Goal: Obtain resource: Obtain resource

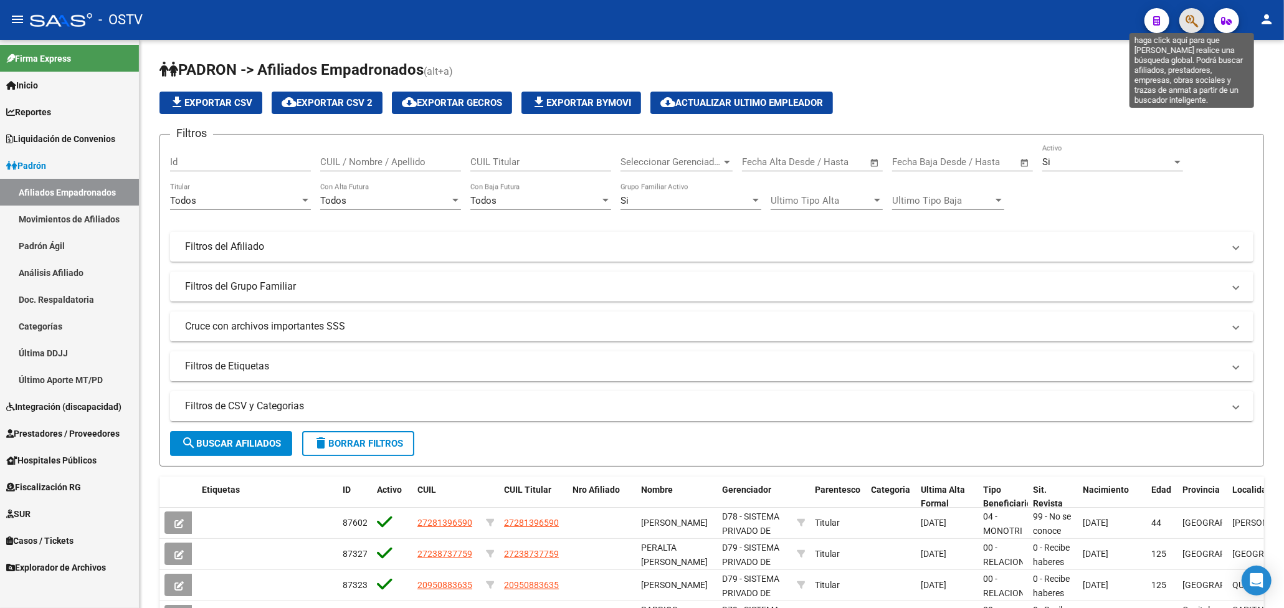
click at [1188, 20] on icon "button" at bounding box center [1191, 21] width 12 height 14
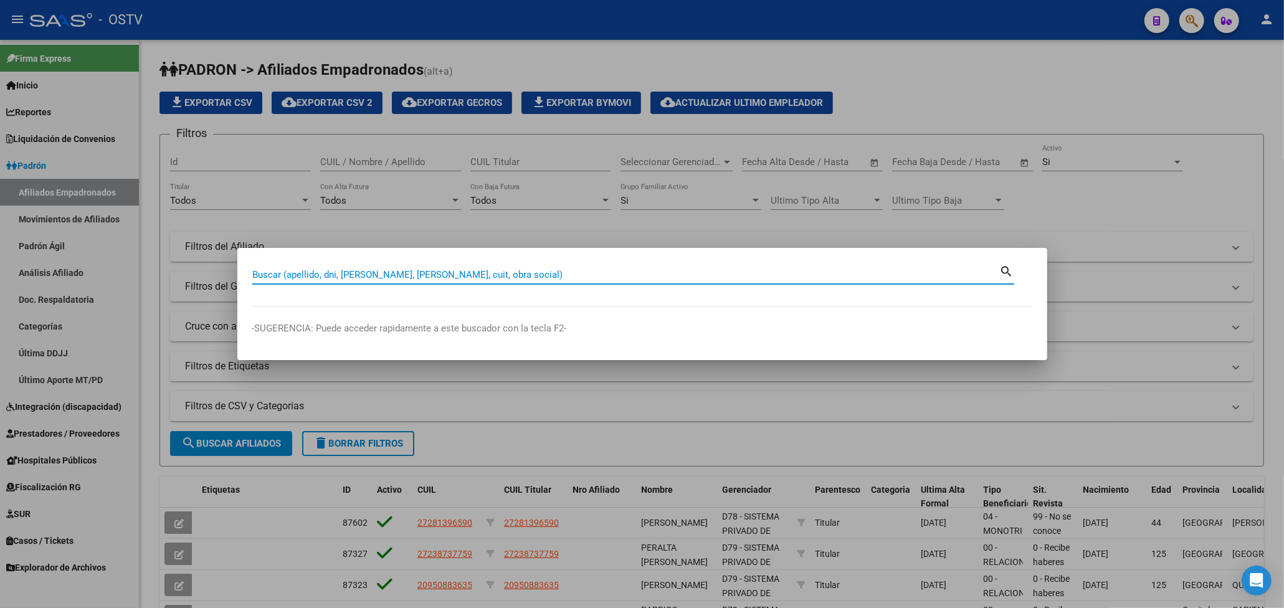
click at [912, 78] on div at bounding box center [642, 304] width 1284 height 608
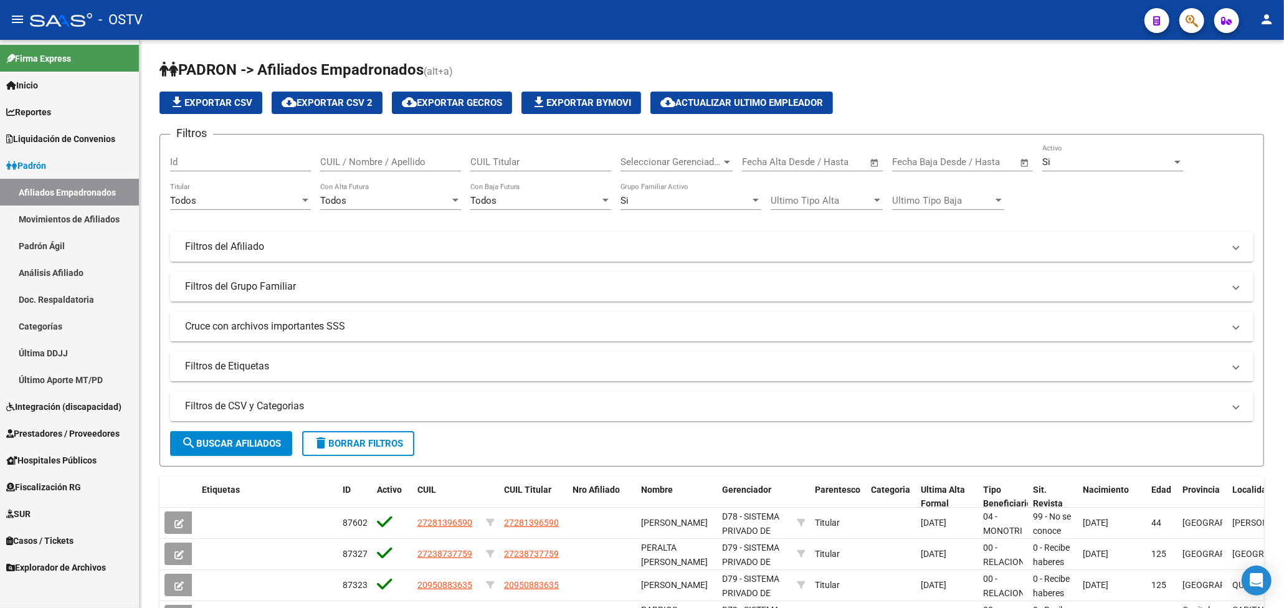
click at [56, 90] on link "Inicio" at bounding box center [69, 85] width 139 height 27
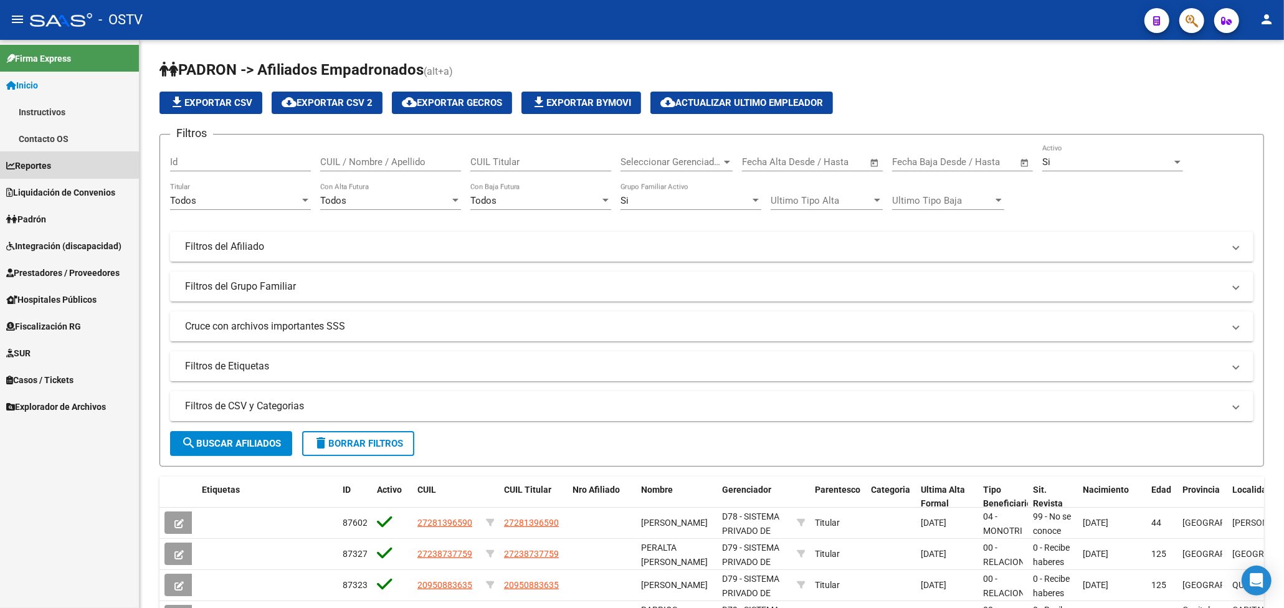
click at [45, 171] on span "Reportes" at bounding box center [28, 166] width 45 height 14
click at [1028, 97] on div "file_download Exportar CSV cloud_download Exportar CSV 2 cloud_download Exporta…" at bounding box center [711, 103] width 1104 height 22
click at [41, 108] on span "Reportes" at bounding box center [28, 112] width 45 height 14
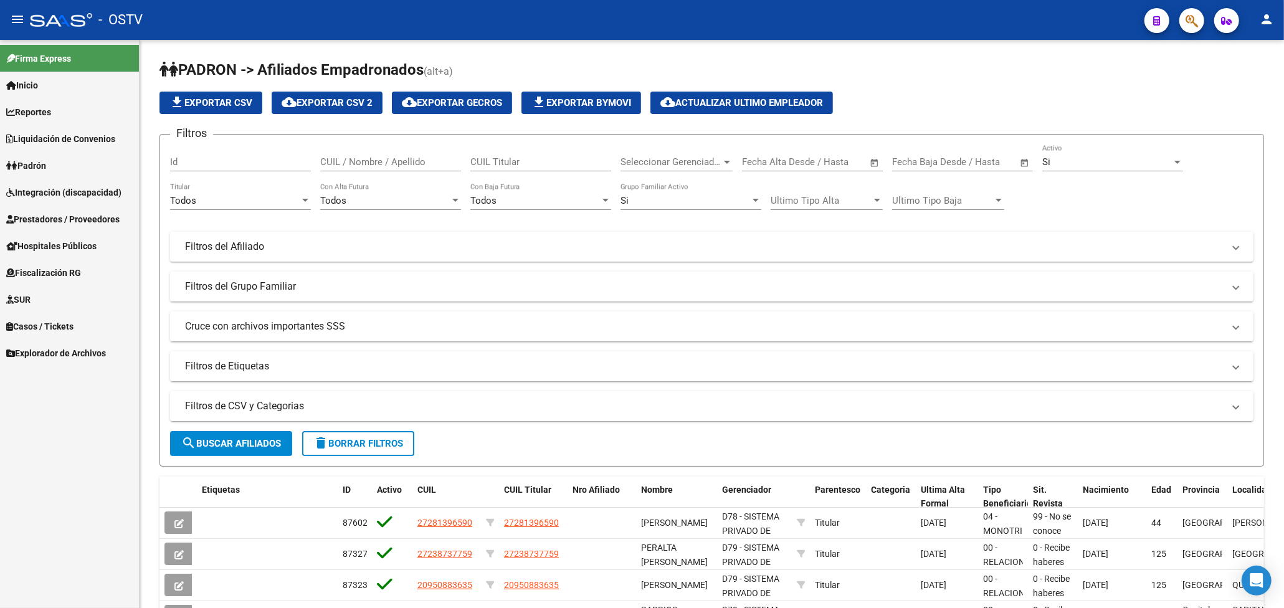
click at [58, 116] on link "Reportes" at bounding box center [69, 111] width 139 height 27
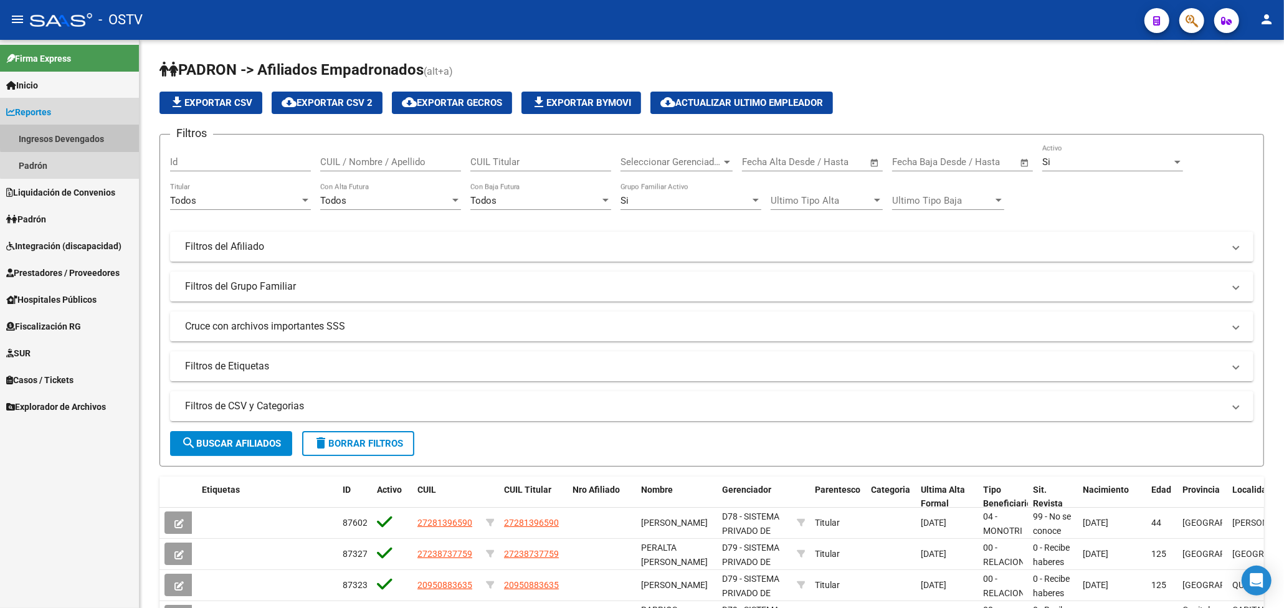
click at [71, 135] on link "Ingresos Devengados" at bounding box center [69, 138] width 139 height 27
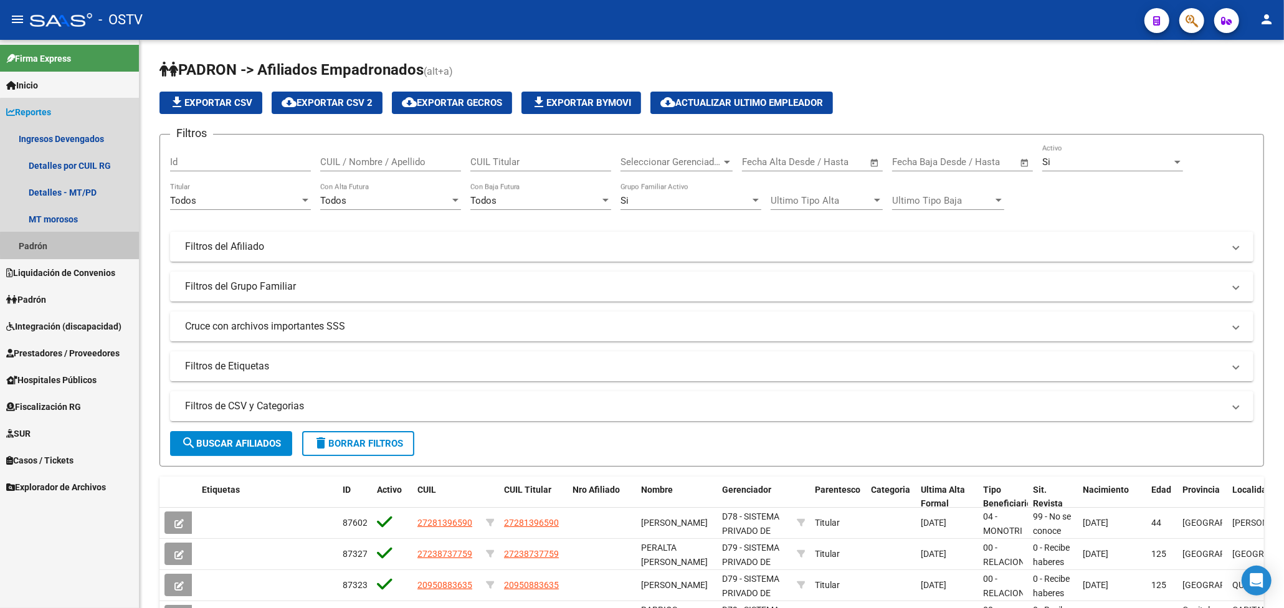
click at [88, 245] on link "Padrón" at bounding box center [69, 245] width 139 height 27
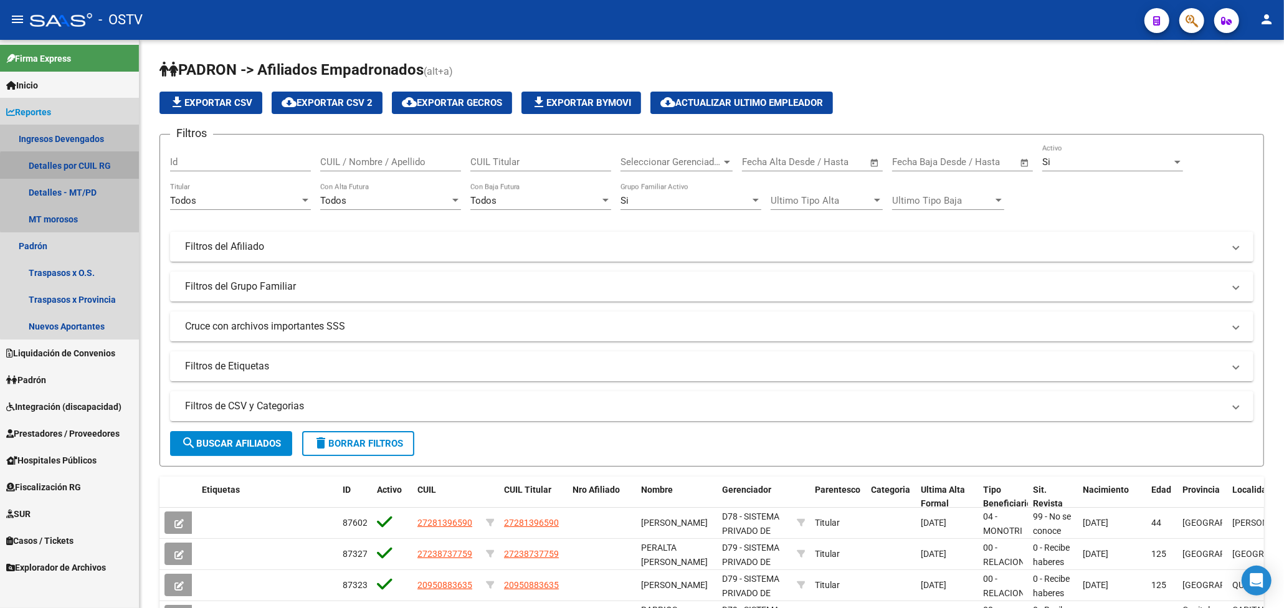
click at [83, 173] on link "Detalles por CUIL RG" at bounding box center [69, 165] width 139 height 27
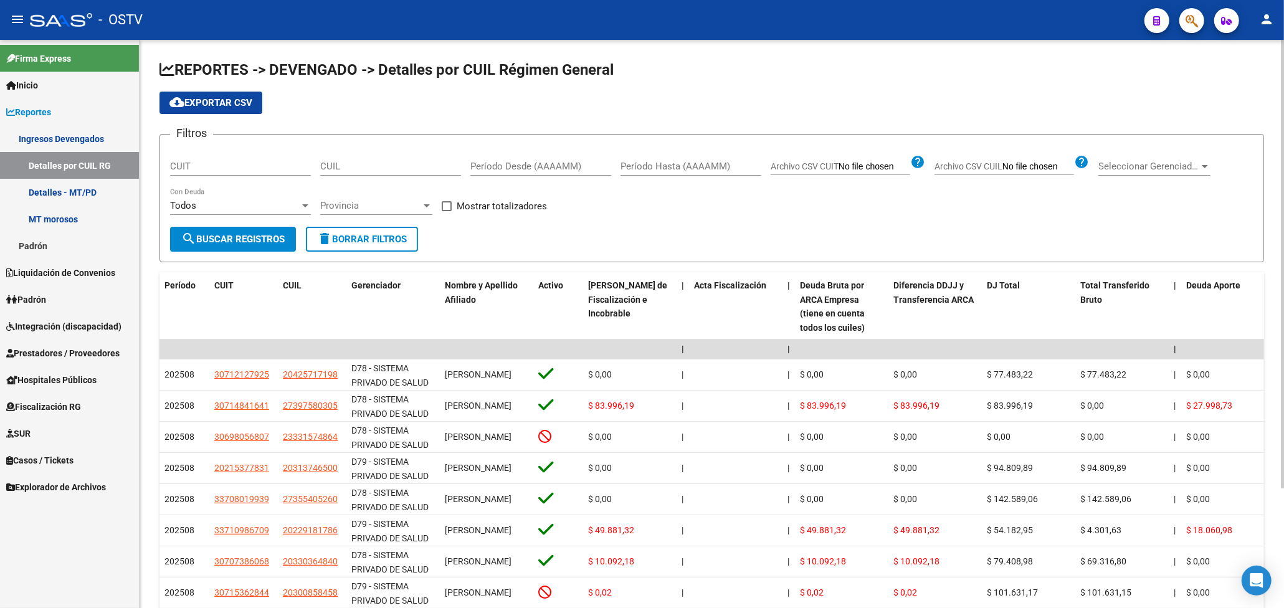
click at [975, 171] on span "Archivo CSV CUIL" at bounding box center [968, 166] width 68 height 10
click at [1002, 171] on input "Archivo CSV CUIL" at bounding box center [1038, 166] width 72 height 11
type input "C:\fakepath\archivo para filtrar en SAAS (3).csv"
click at [272, 199] on div "Seleccionar Gerenciador Seleccionar Gerenciador" at bounding box center [226, 201] width 112 height 27
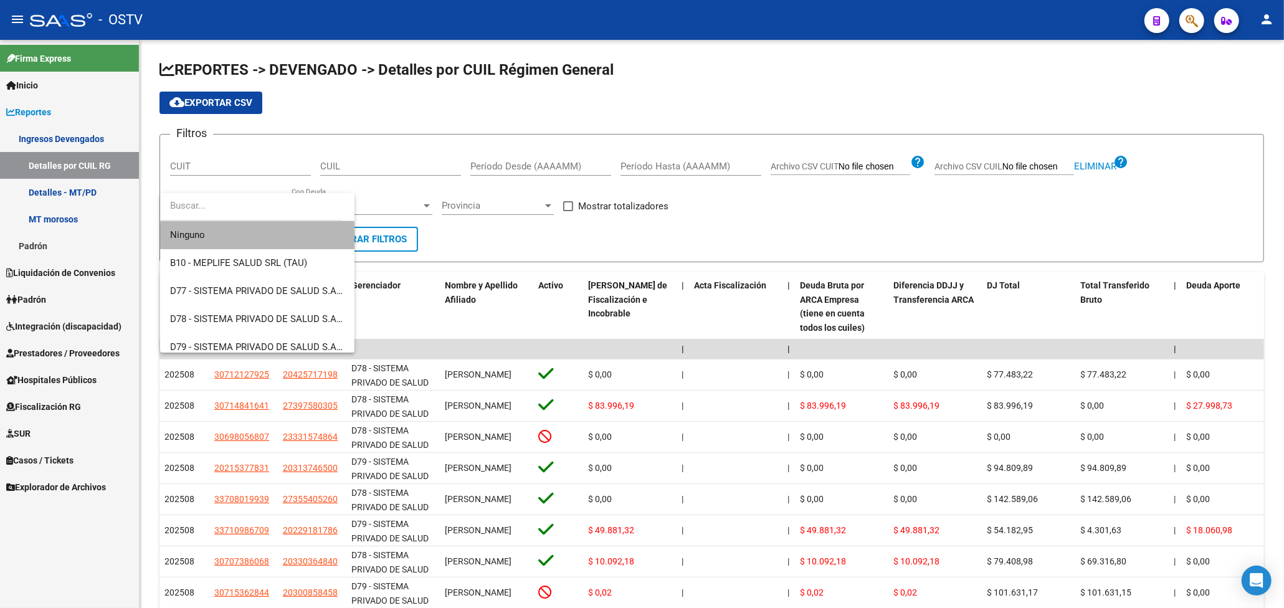
click at [259, 235] on span "Ninguno" at bounding box center [257, 235] width 174 height 28
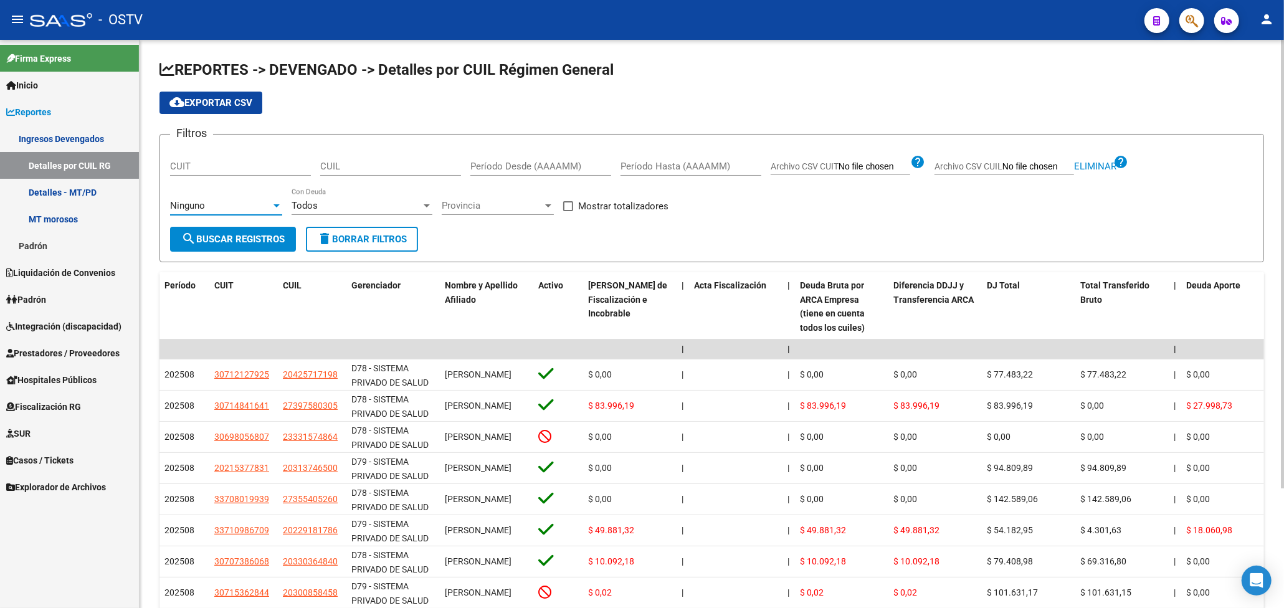
click at [566, 163] on input "Período Desde (AAAAMM)" at bounding box center [540, 166] width 141 height 11
type input "202501"
drag, startPoint x: 691, startPoint y: 169, endPoint x: 683, endPoint y: 169, distance: 8.1
click at [691, 168] on input "Período Hasta (AAAAMM)" at bounding box center [690, 166] width 141 height 11
type input "202509"
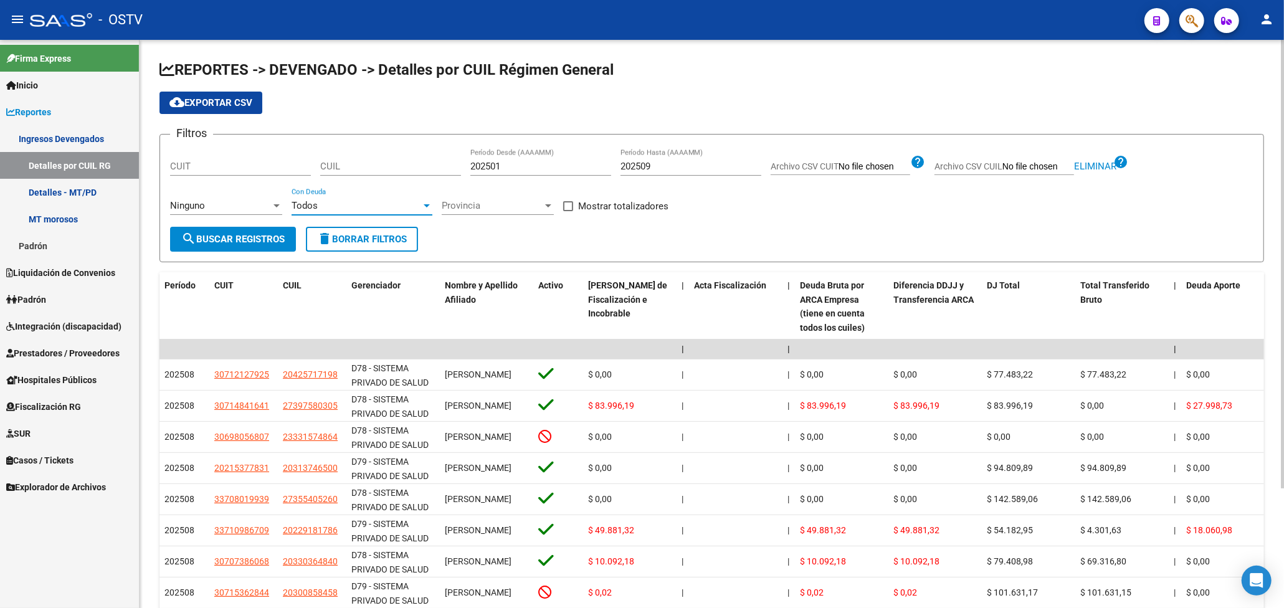
click at [370, 208] on div "Todos" at bounding box center [356, 205] width 130 height 11
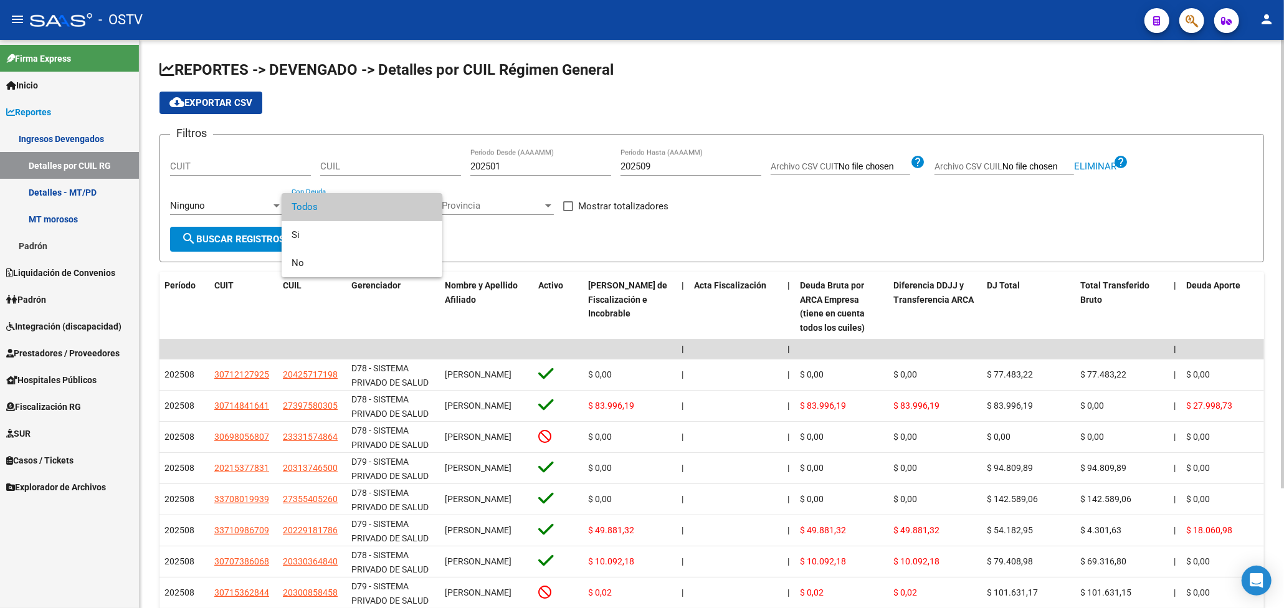
click at [370, 208] on span "Todos" at bounding box center [361, 207] width 141 height 28
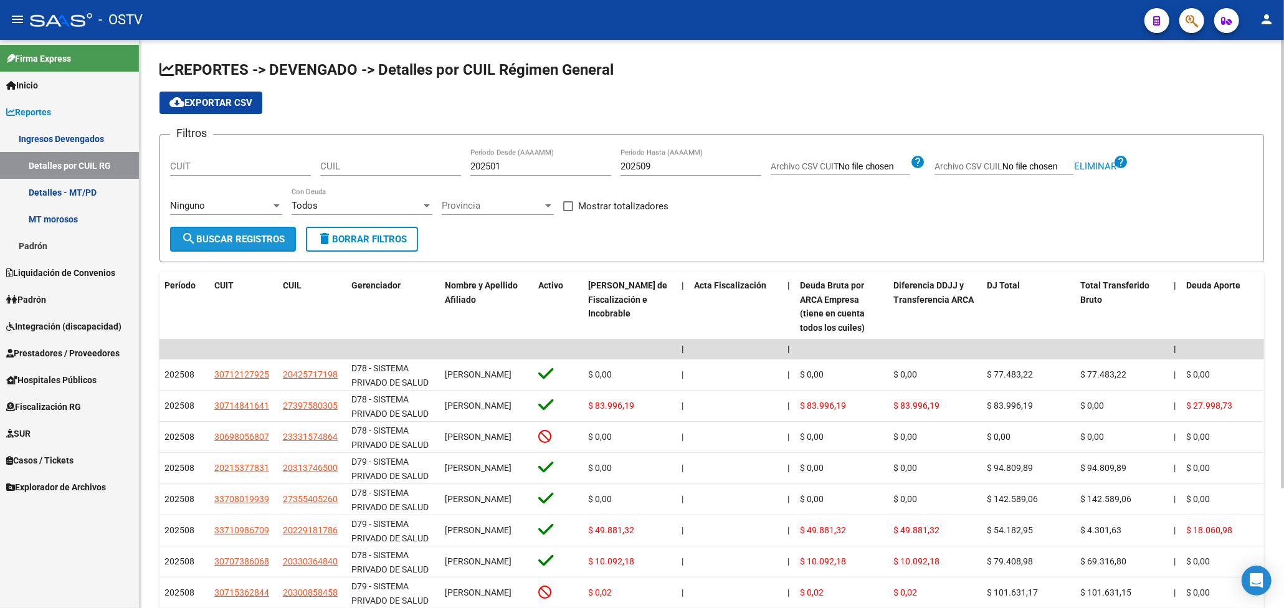
click at [269, 234] on span "search Buscar Registros" at bounding box center [232, 239] width 103 height 11
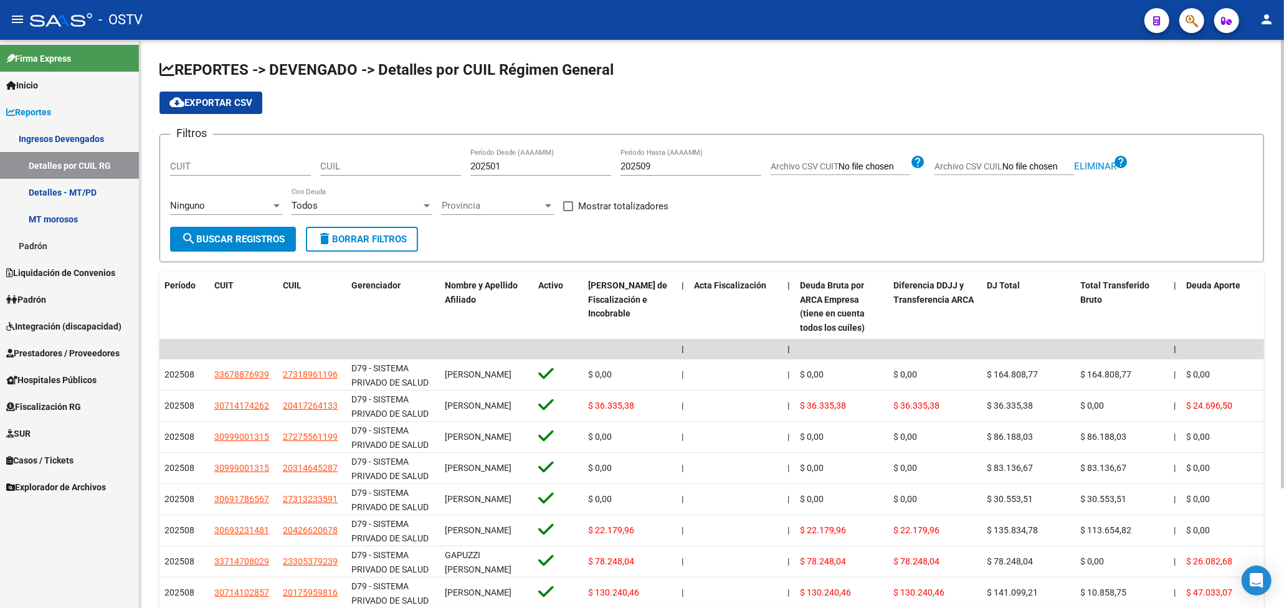
click at [240, 103] on span "cloud_download Exportar CSV" at bounding box center [210, 102] width 83 height 11
click at [544, 207] on div at bounding box center [548, 206] width 11 height 10
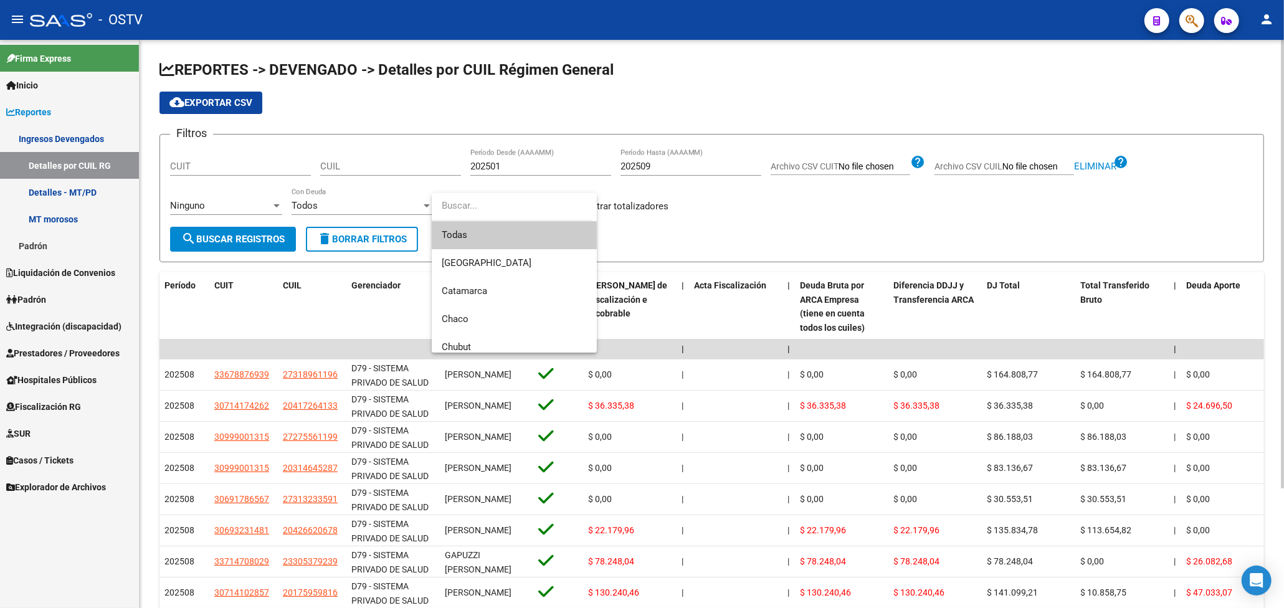
click at [890, 184] on div at bounding box center [642, 304] width 1284 height 608
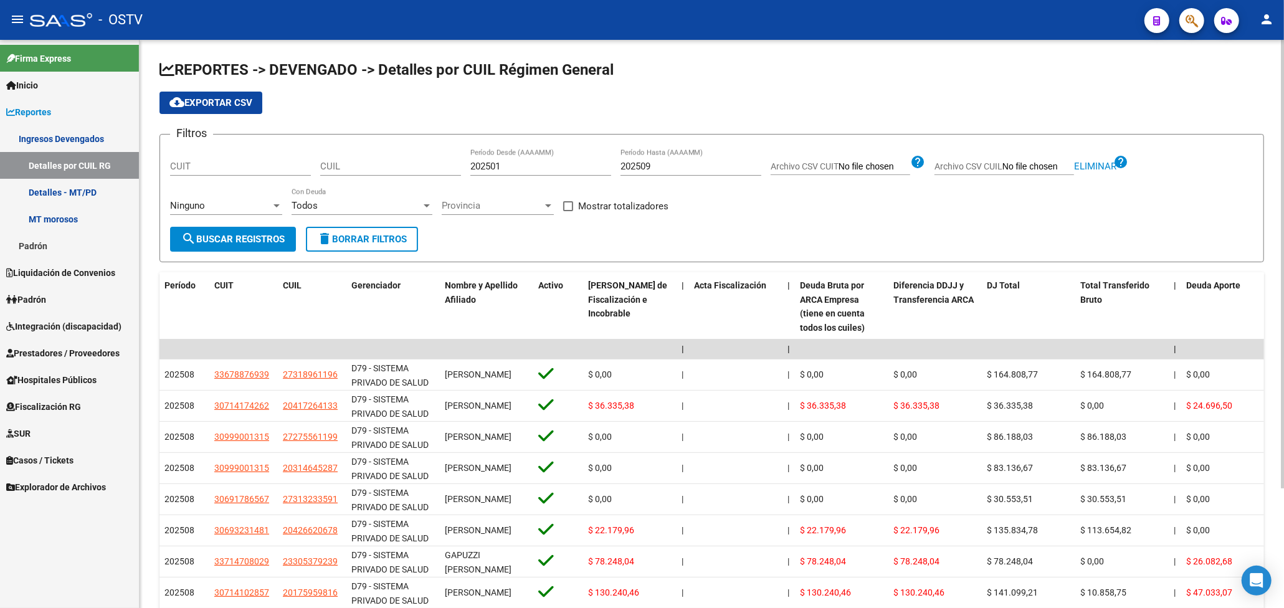
click at [569, 209] on span at bounding box center [568, 206] width 10 height 10
click at [568, 211] on input "Mostrar totalizadores" at bounding box center [567, 211] width 1 height 1
checkbox input "true"
click at [220, 222] on div "Ninguno Seleccionar Gerenciador" at bounding box center [226, 207] width 112 height 39
click at [220, 242] on span "search Buscar Registros" at bounding box center [232, 239] width 103 height 11
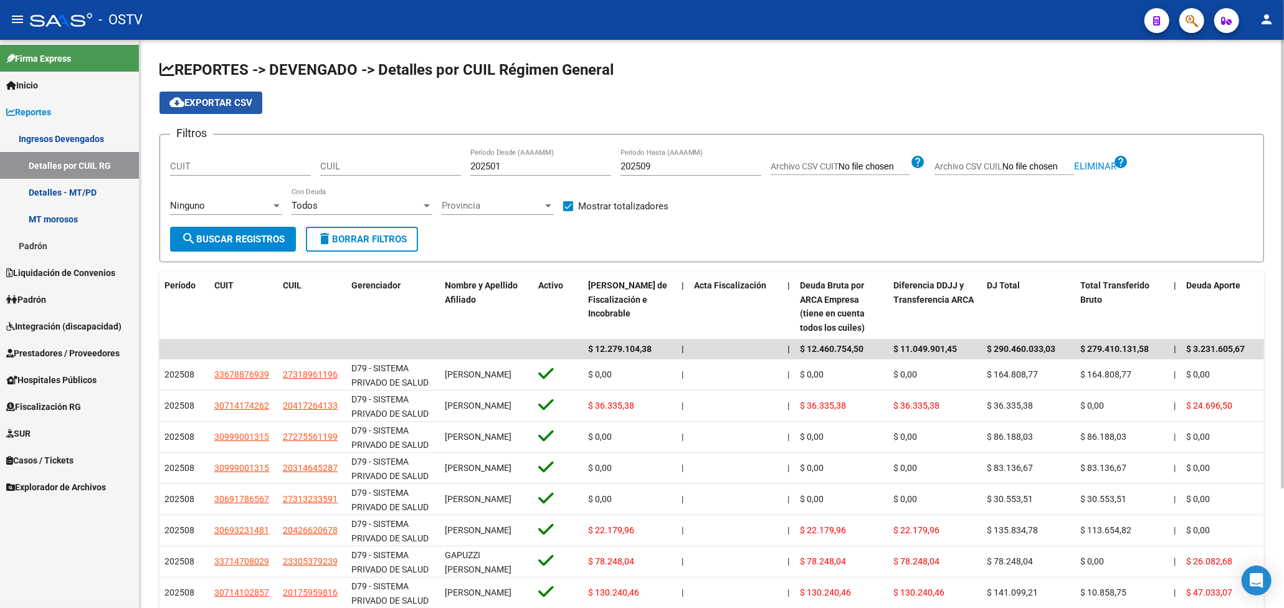
click at [225, 106] on span "cloud_download Exportar CSV" at bounding box center [210, 102] width 83 height 11
click at [71, 193] on link "Detalles - MT/PD" at bounding box center [69, 192] width 139 height 27
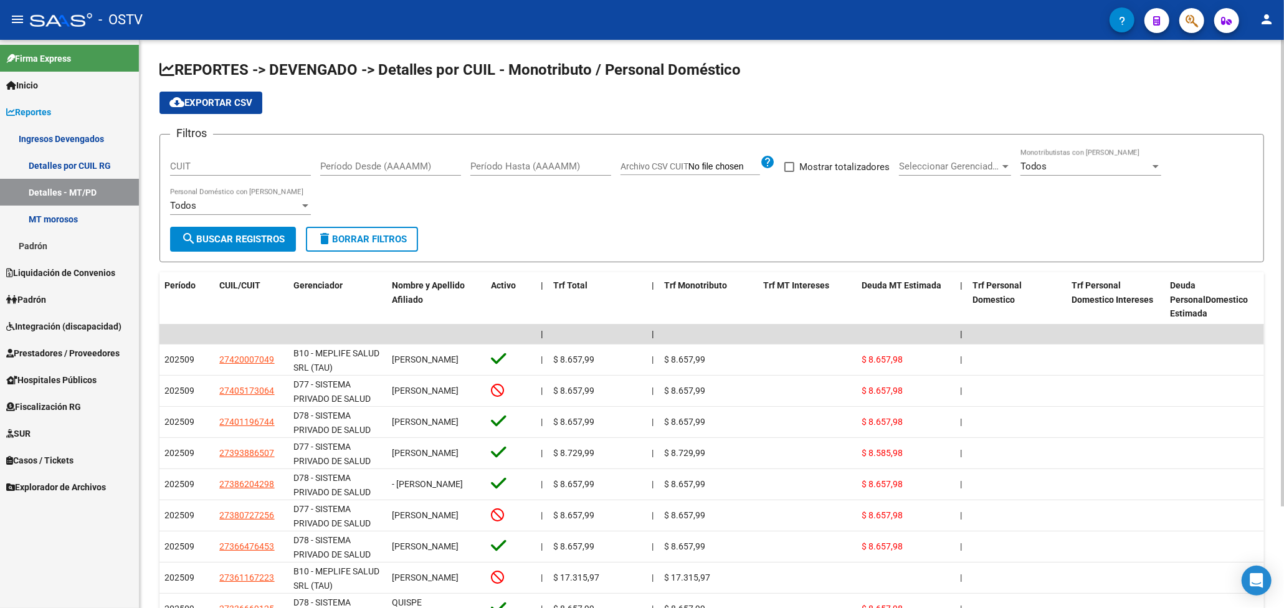
click at [705, 166] on input "Archivo CSV CUIT" at bounding box center [724, 166] width 72 height 11
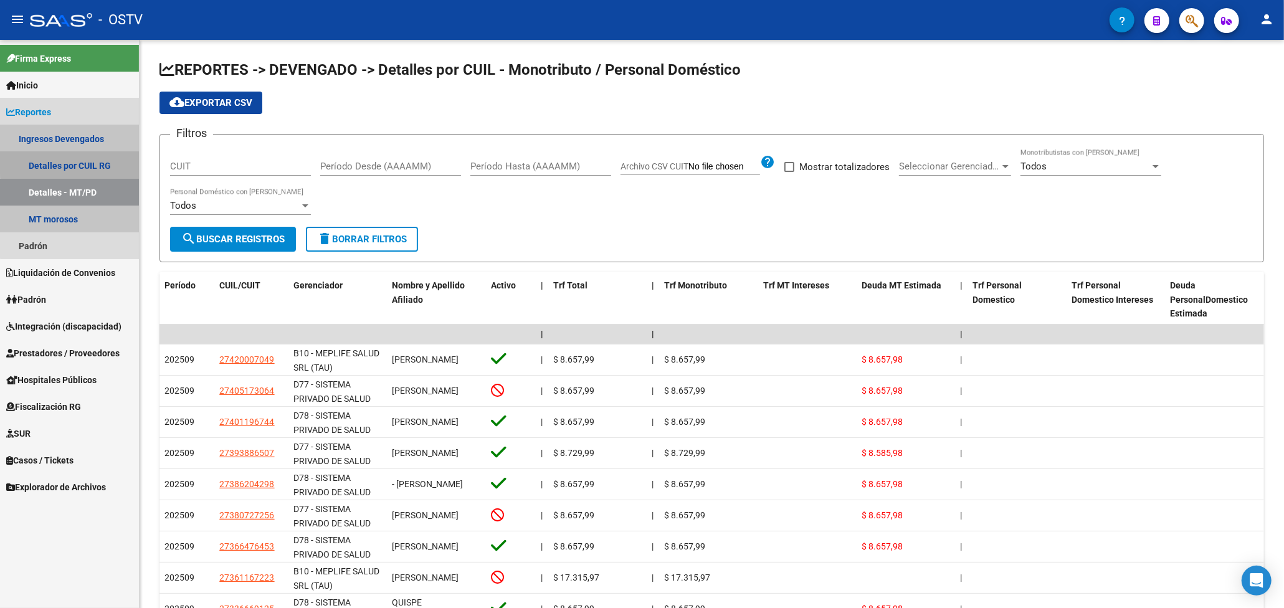
click at [96, 153] on link "Detalles por CUIL RG" at bounding box center [69, 165] width 139 height 27
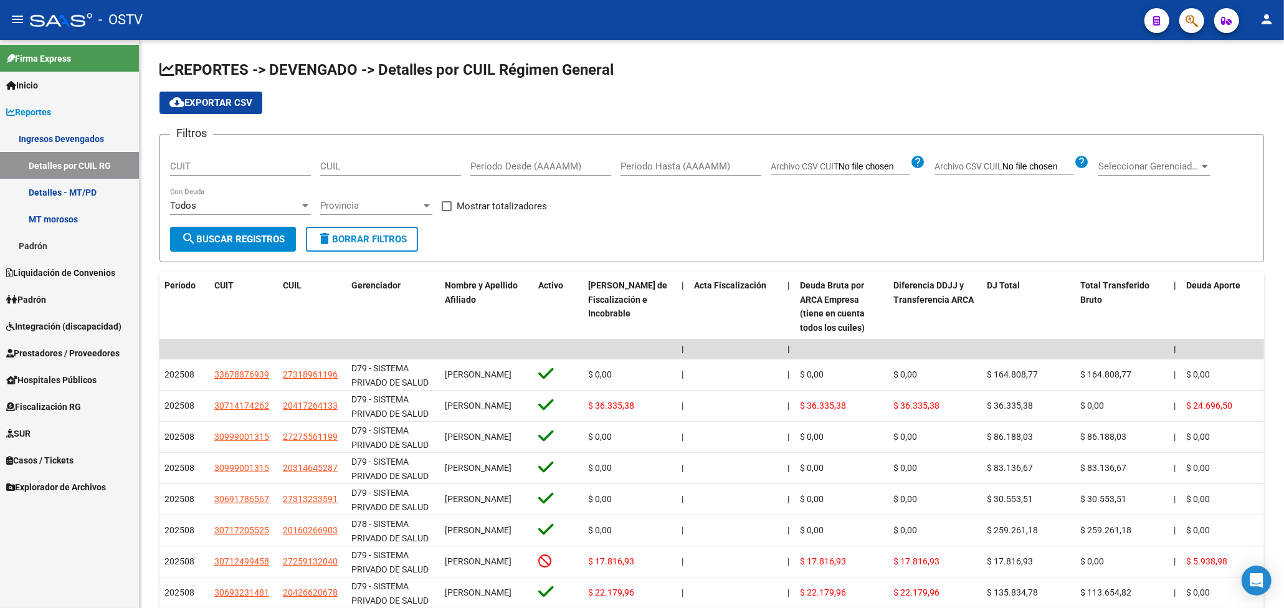
click at [96, 188] on link "Detalles - MT/PD" at bounding box center [69, 192] width 139 height 27
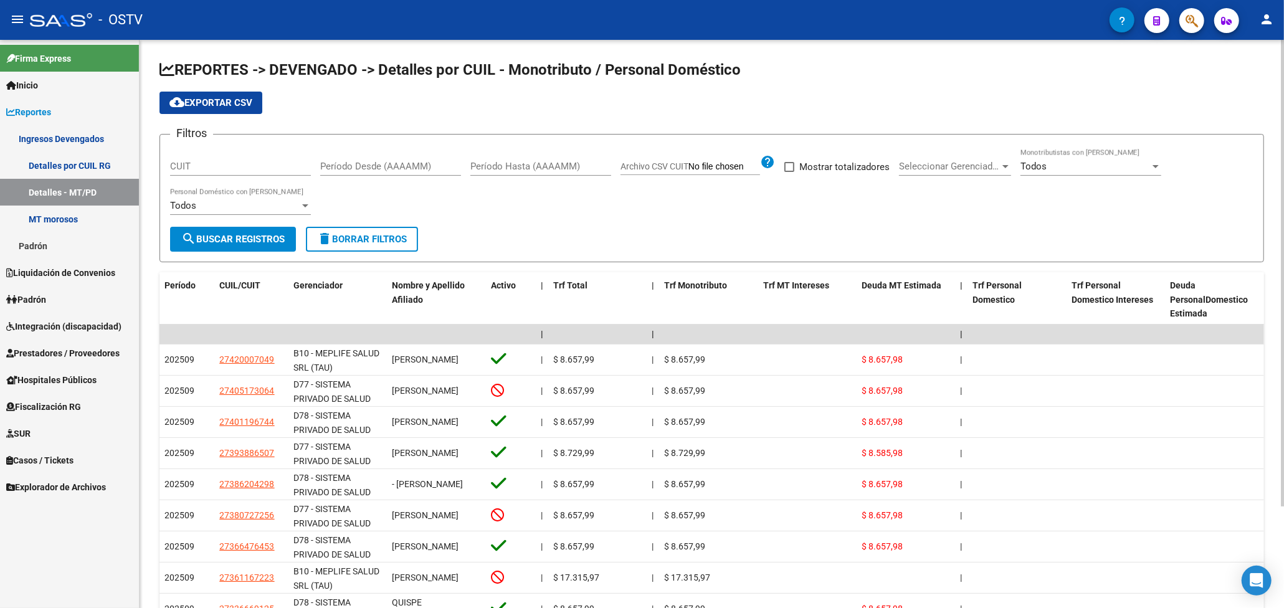
click at [837, 201] on div "Filtros CUIT Período Desde (AAAAMM) Período Hasta (AAAAMM) Archivo CSV CUIT hel…" at bounding box center [711, 186] width 1083 height 82
click at [719, 159] on app-file-filter "Archivo CSV CUIT help" at bounding box center [697, 163] width 154 height 19
click at [668, 169] on span "Archivo CSV CUIT" at bounding box center [654, 166] width 68 height 10
click at [688, 169] on input "Archivo CSV CUIT" at bounding box center [724, 166] width 72 height 11
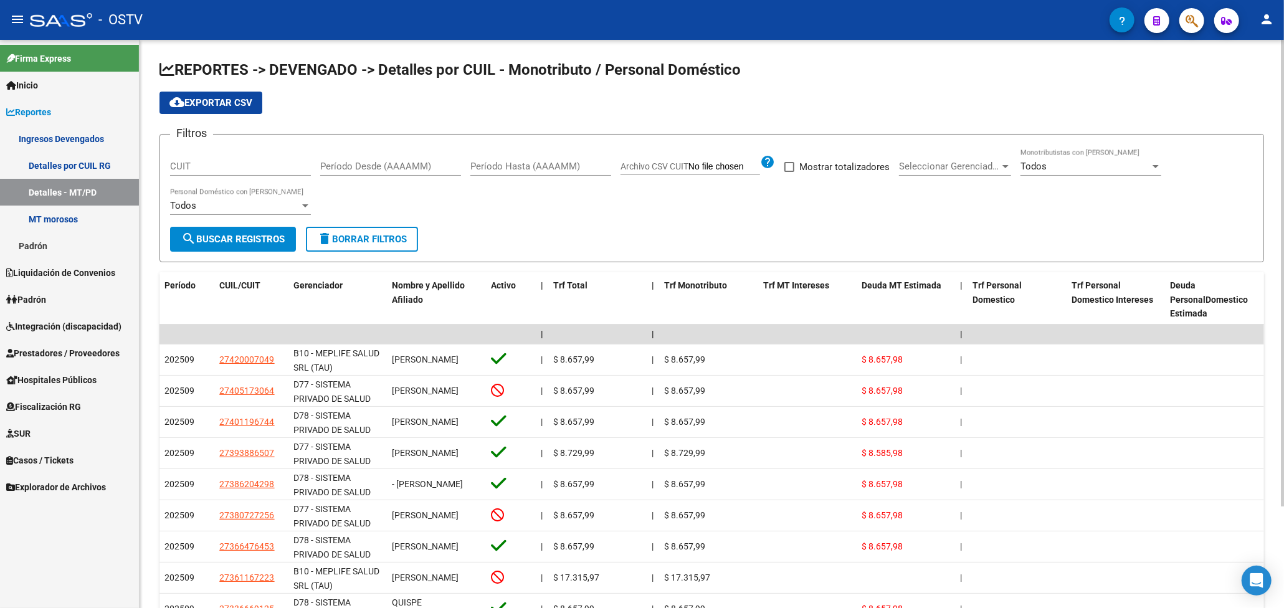
type input "C:\fakepath\archivo para filtrar en SAAS (3).csv"
click at [1160, 167] on div "Todos" at bounding box center [1124, 166] width 130 height 11
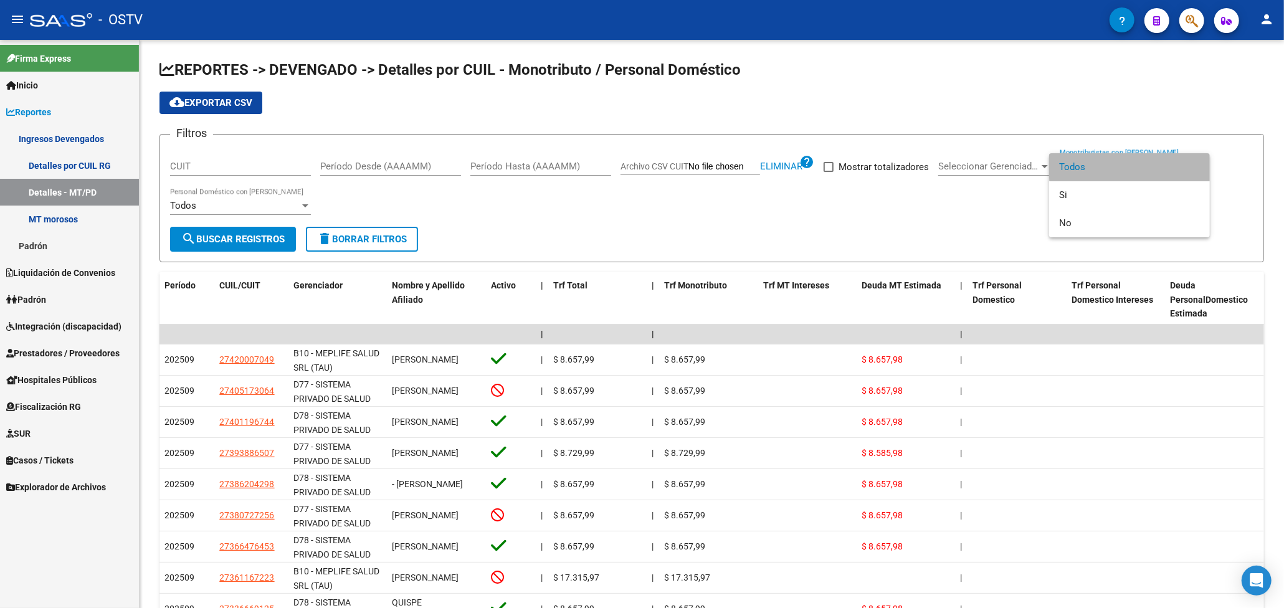
click at [1159, 166] on span "Todos" at bounding box center [1129, 167] width 141 height 28
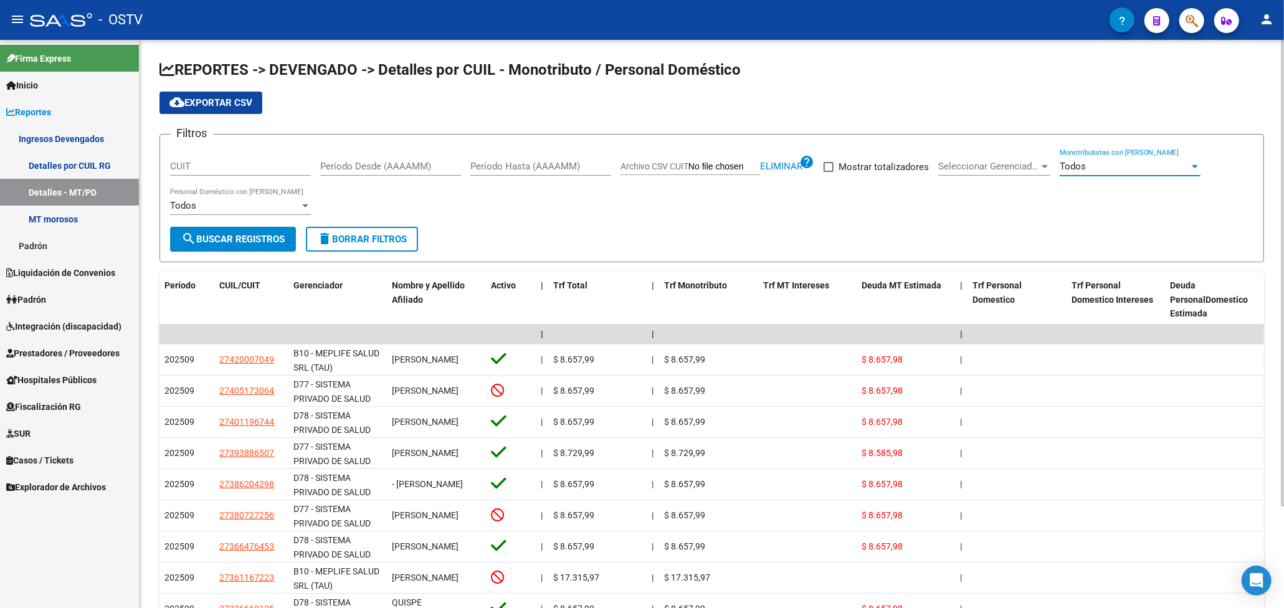
click at [412, 162] on input "Período Desde (AAAAMM)" at bounding box center [390, 166] width 141 height 11
type input "202501"
click at [524, 158] on div "Período Hasta (AAAAMM)" at bounding box center [540, 162] width 141 height 27
type input "202509"
click at [549, 200] on div "Filtros CUIT 202501 Período Desde (AAAAMM) 202509 Período Hasta (AAAAMM) Archiv…" at bounding box center [711, 186] width 1083 height 82
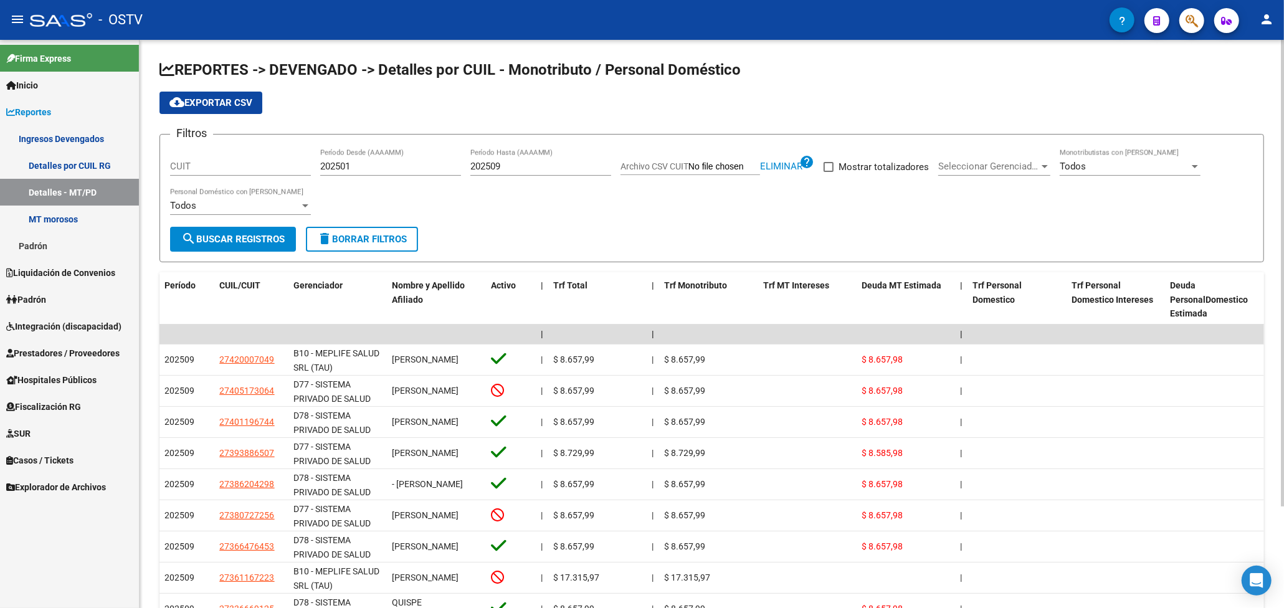
click at [235, 230] on button "search Buscar Registros" at bounding box center [233, 239] width 126 height 25
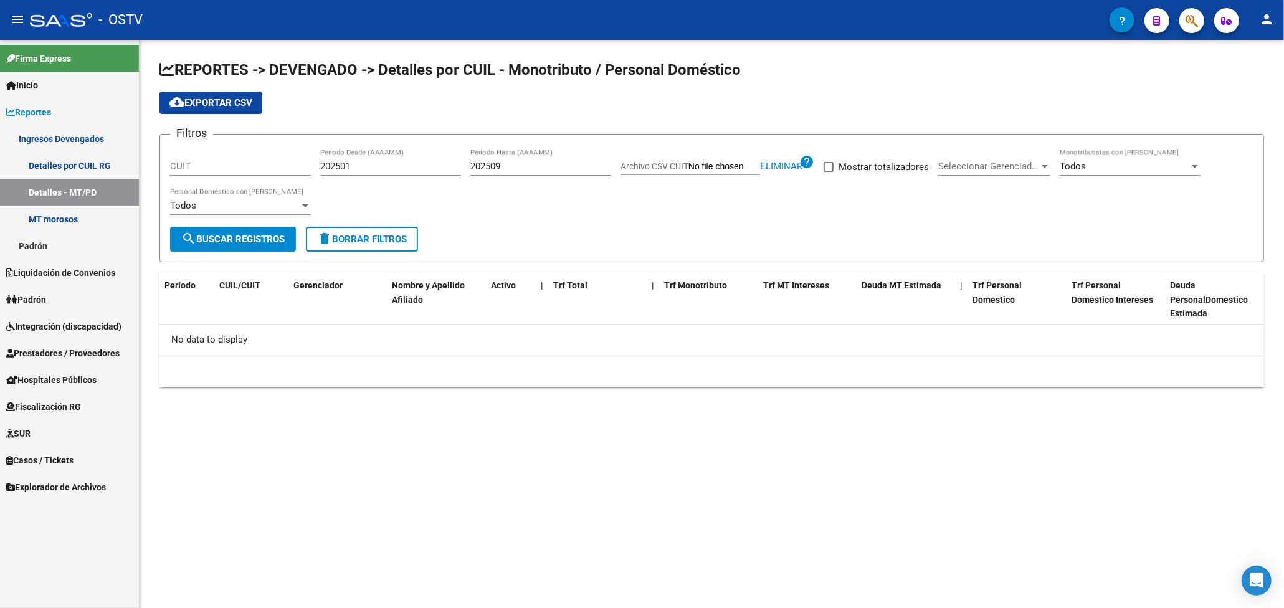
click at [827, 168] on span at bounding box center [828, 167] width 10 height 10
click at [828, 172] on input "Mostrar totalizadores" at bounding box center [828, 172] width 1 height 1
checkbox input "true"
click at [247, 244] on span "search Buscar Registros" at bounding box center [232, 239] width 103 height 11
click at [735, 165] on input "Archivo CSV CUIT" at bounding box center [724, 166] width 72 height 11
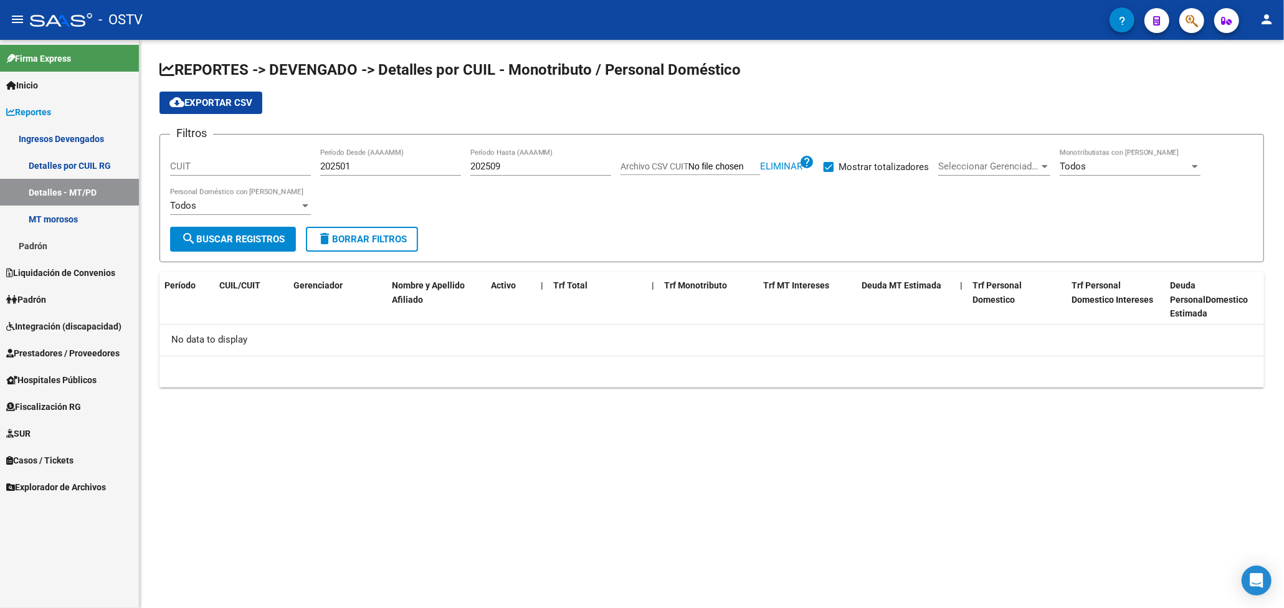
click at [770, 165] on span "Eliminar" at bounding box center [781, 166] width 42 height 11
type input "C:\fakepath\archivo para filtrar en SAAS (2).csv"
click at [214, 238] on span "search Buscar Registros" at bounding box center [232, 239] width 103 height 11
click at [365, 237] on span "delete Borrar Filtros" at bounding box center [362, 239] width 90 height 11
checkbox input "false"
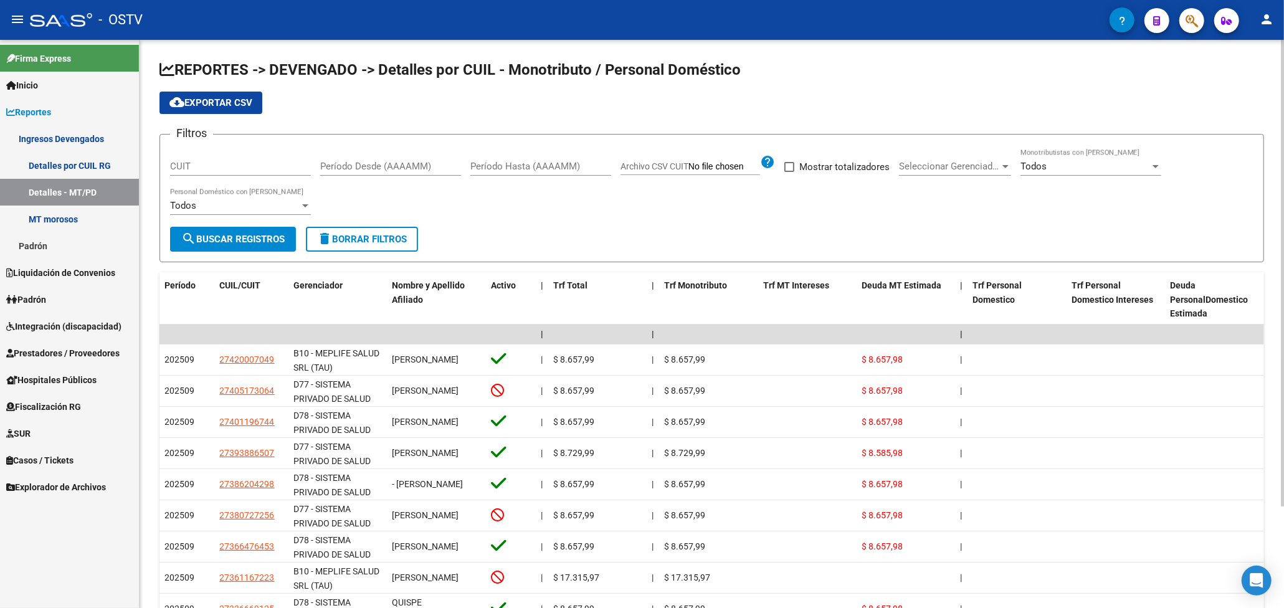
drag, startPoint x: 888, startPoint y: 71, endPoint x: 831, endPoint y: 71, distance: 56.7
click at [888, 71] on h1 "REPORTES -> DEVENGADO -> Detalles por CUIL - Monotributo / Personal Doméstico" at bounding box center [711, 71] width 1104 height 22
click at [387, 163] on input "Período Desde (AAAAMM)" at bounding box center [390, 166] width 141 height 11
type input "202501"
click at [519, 160] on div "Período Hasta (AAAAMM)" at bounding box center [540, 162] width 141 height 27
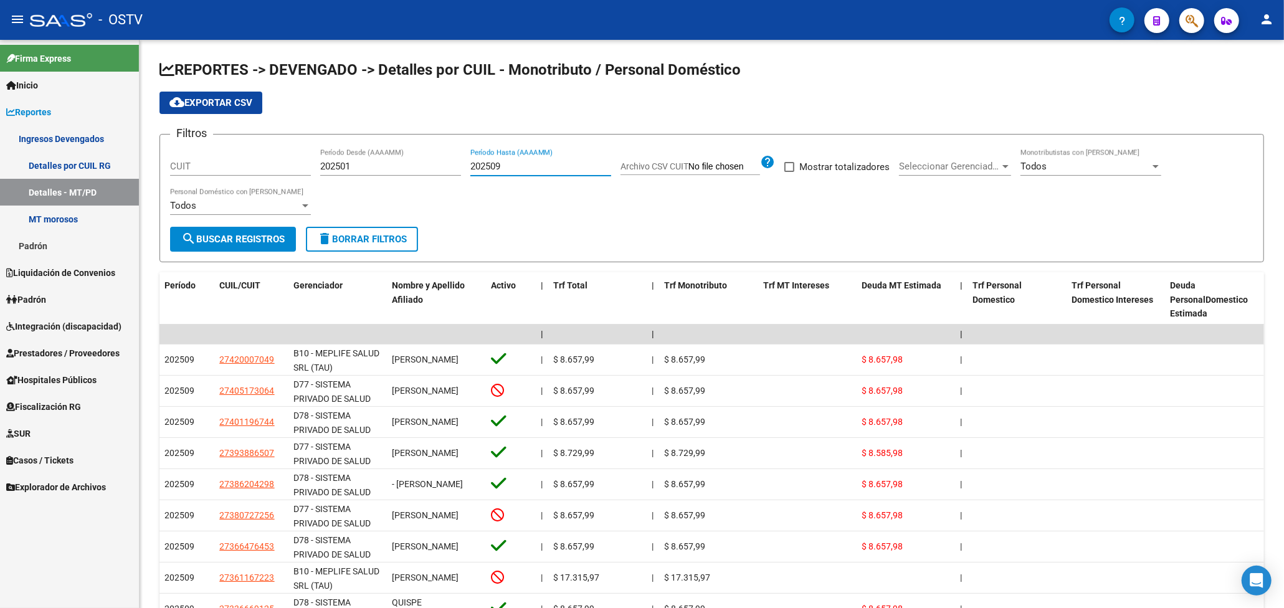
type input "202509"
click at [658, 176] on div "Filtros CUIT 202501 Período Desde (AAAAMM) 202509 Período Hasta (AAAAMM) Archiv…" at bounding box center [711, 186] width 1083 height 82
click at [660, 170] on span "Archivo CSV CUIT" at bounding box center [654, 166] width 68 height 10
click at [688, 170] on input "Archivo CSV CUIT" at bounding box center [724, 166] width 72 height 11
type input "C:\fakepath\archivo para filtrar en SAAS (2).csv"
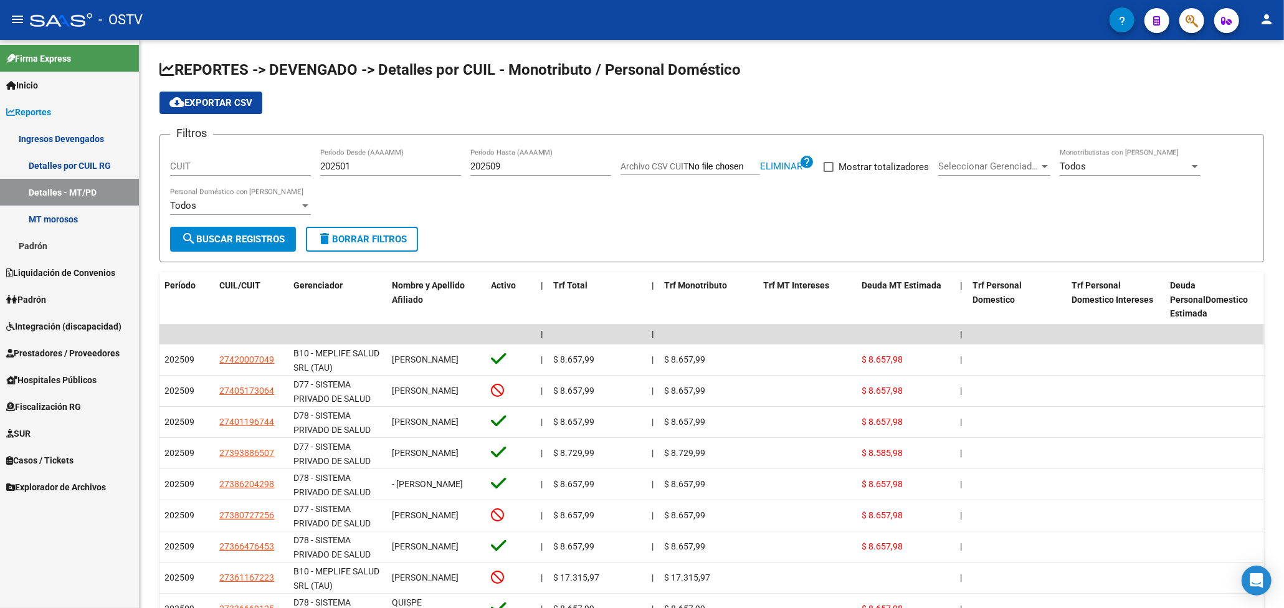
click at [830, 167] on span at bounding box center [828, 167] width 10 height 10
click at [828, 172] on input "Mostrar totalizadores" at bounding box center [828, 172] width 1 height 1
checkbox input "true"
click at [255, 238] on span "search Buscar Registros" at bounding box center [232, 239] width 103 height 11
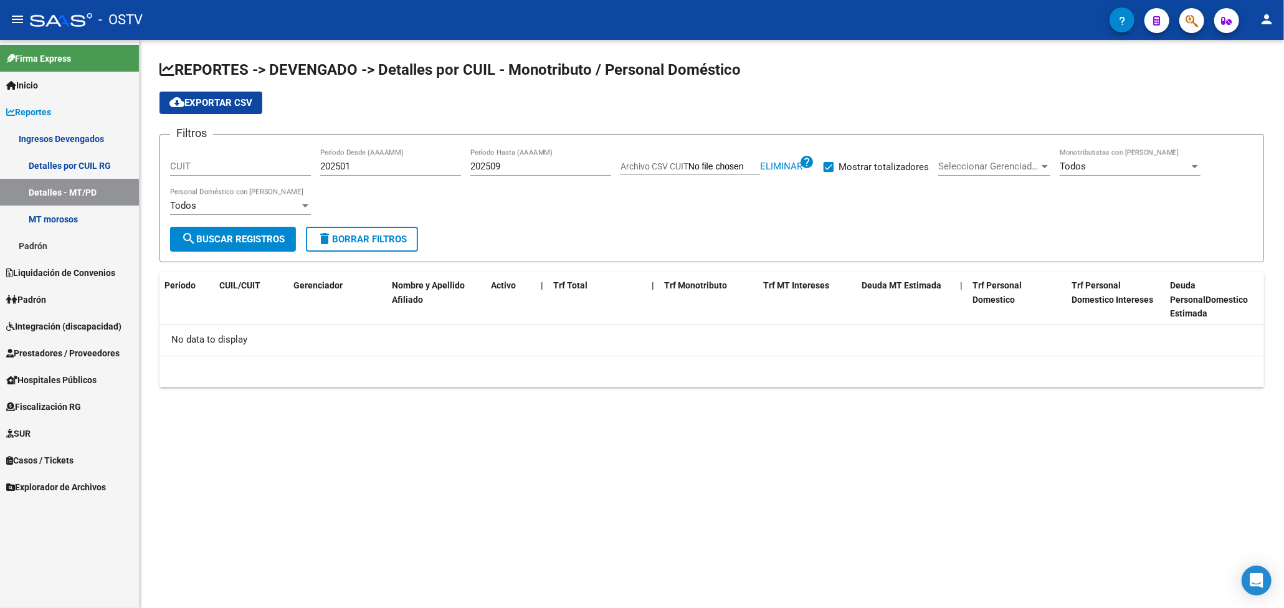
click at [778, 172] on app-file-filter "Archivo CSV CUIT Eliminar help" at bounding box center [717, 163] width 194 height 19
click at [779, 167] on span "Eliminar" at bounding box center [781, 166] width 42 height 11
click at [719, 168] on input "Archivo CSV CUIT" at bounding box center [724, 166] width 72 height 11
type input "C:\fakepath\archivo para filtrar en SAAS (3).csv"
click at [257, 245] on button "search Buscar Registros" at bounding box center [233, 239] width 126 height 25
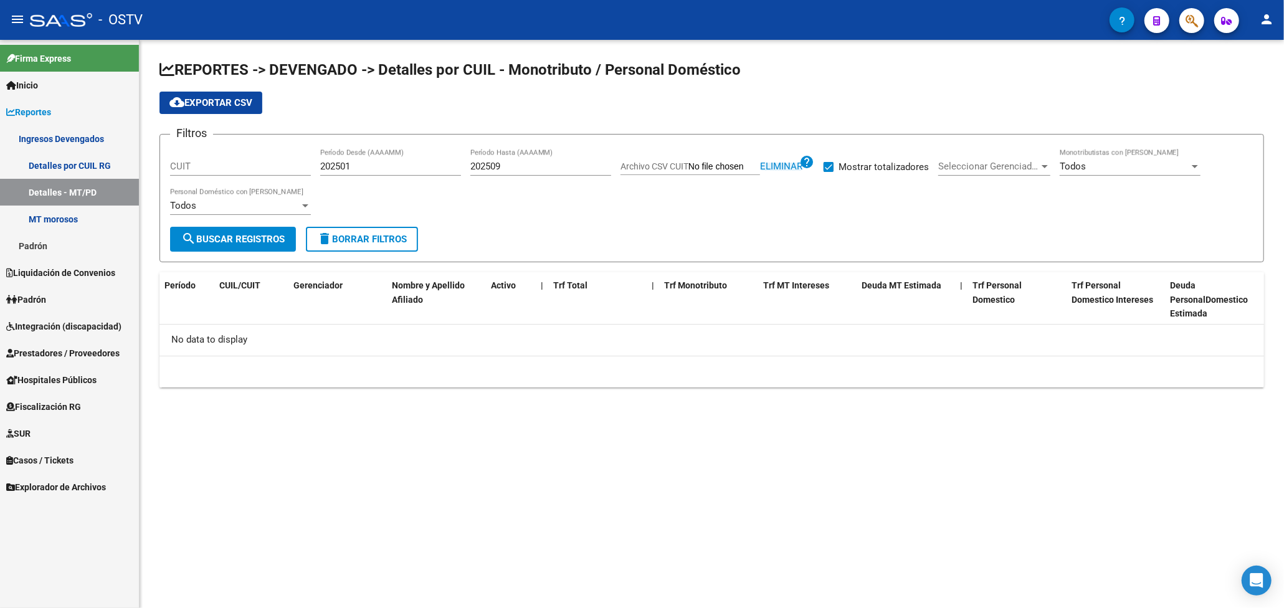
click at [780, 165] on span "Eliminar" at bounding box center [781, 166] width 42 height 11
click at [694, 159] on app-file-filter "Archivo CSV CUIT help" at bounding box center [697, 163] width 154 height 19
click at [673, 160] on app-file-filter "Archivo CSV CUIT help" at bounding box center [697, 163] width 154 height 19
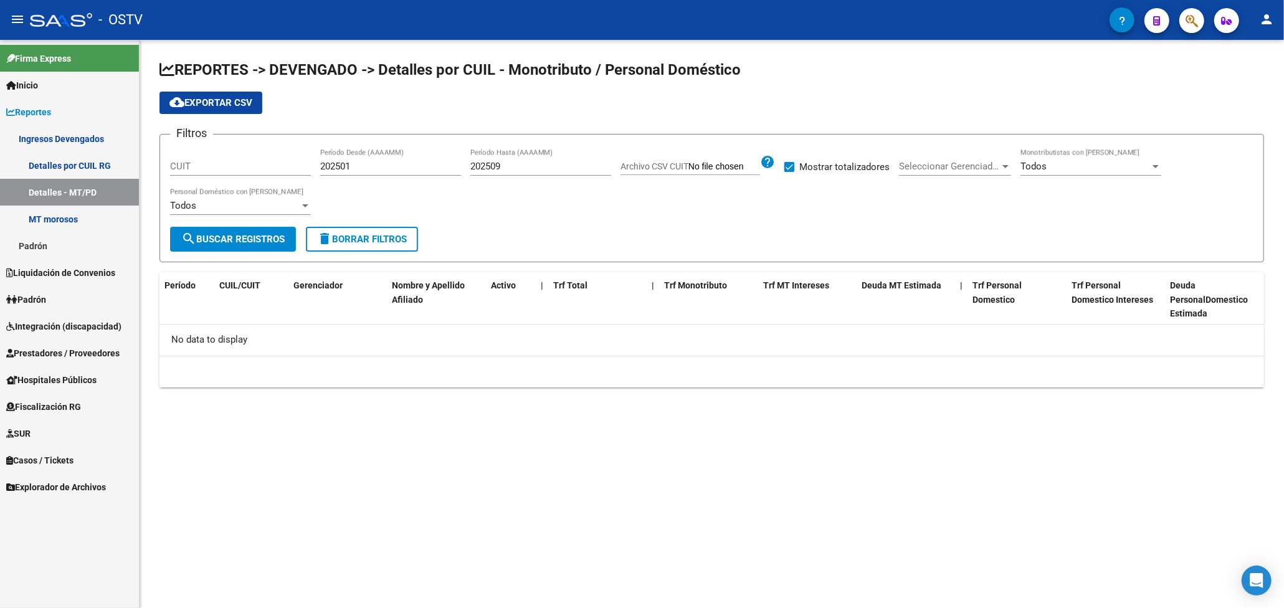
click at [680, 165] on span "Archivo CSV CUIT" at bounding box center [654, 166] width 68 height 10
click at [688, 165] on input "Archivo CSV CUIT" at bounding box center [724, 166] width 72 height 11
type input "C:\fakepath\archivo para filtrar en SAAS (3).csv"
click at [228, 240] on span "search Buscar Registros" at bounding box center [232, 239] width 103 height 11
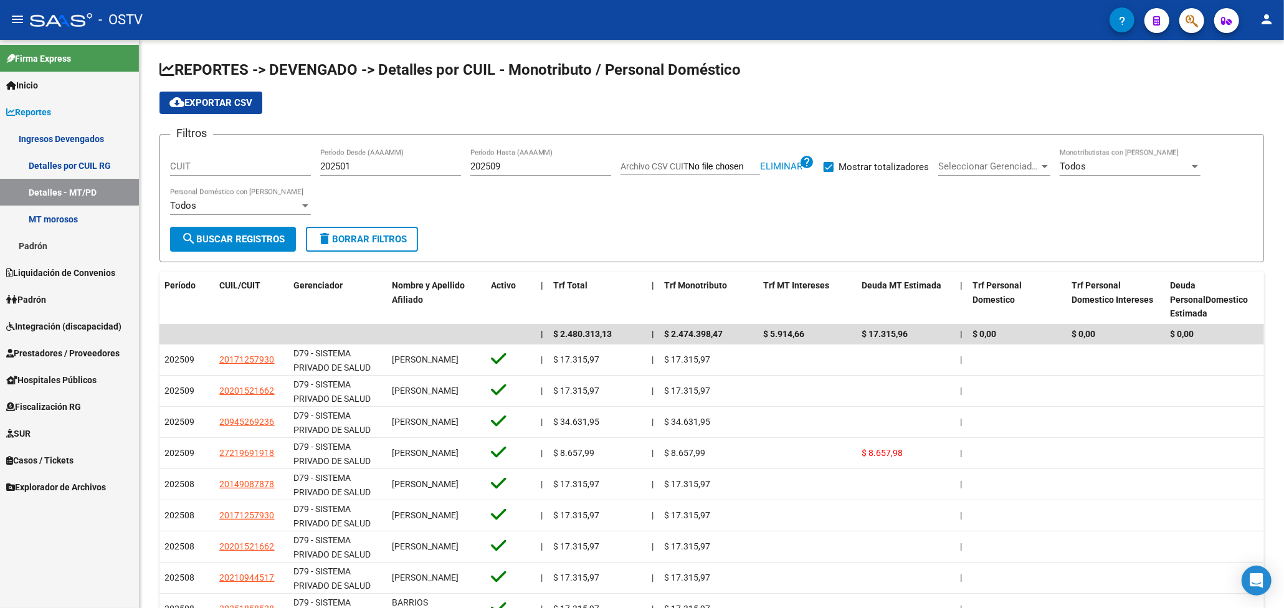
click at [211, 92] on button "cloud_download Exportar CSV" at bounding box center [210, 103] width 103 height 22
